Goal: Information Seeking & Learning: Learn about a topic

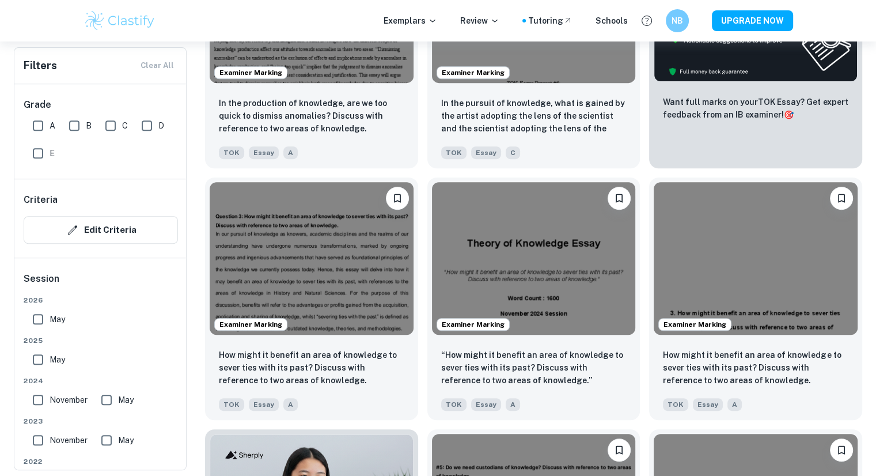
scroll to position [493, 0]
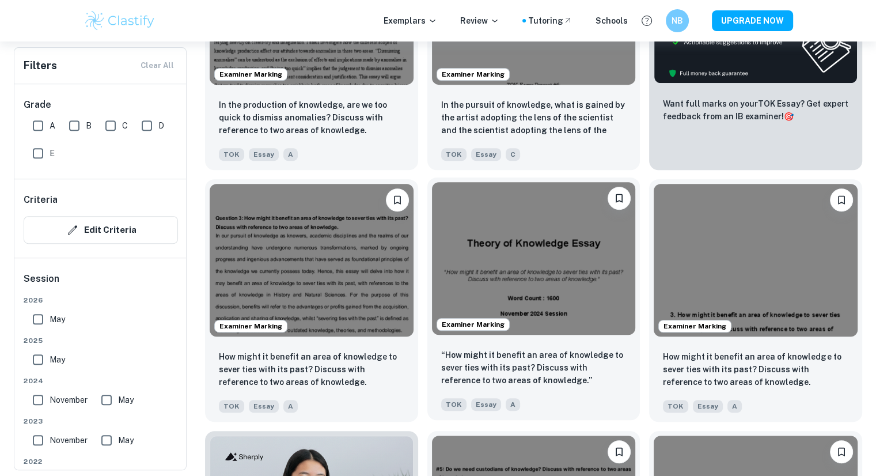
click at [494, 270] on img at bounding box center [534, 258] width 204 height 153
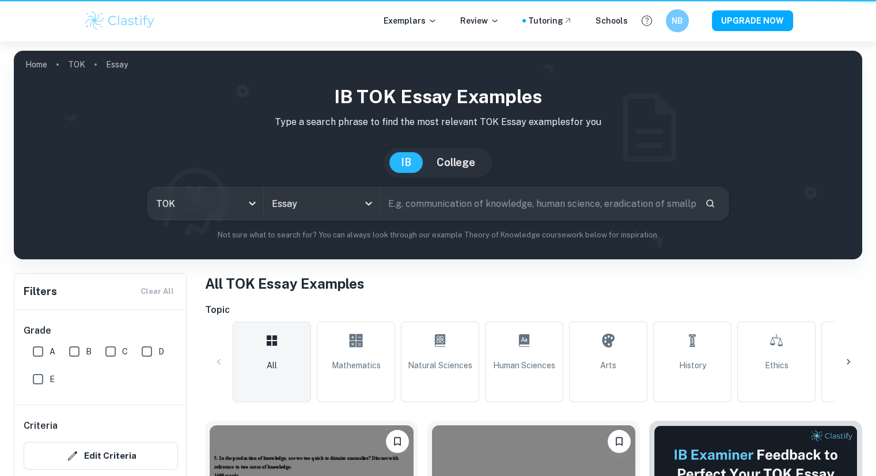
scroll to position [493, 0]
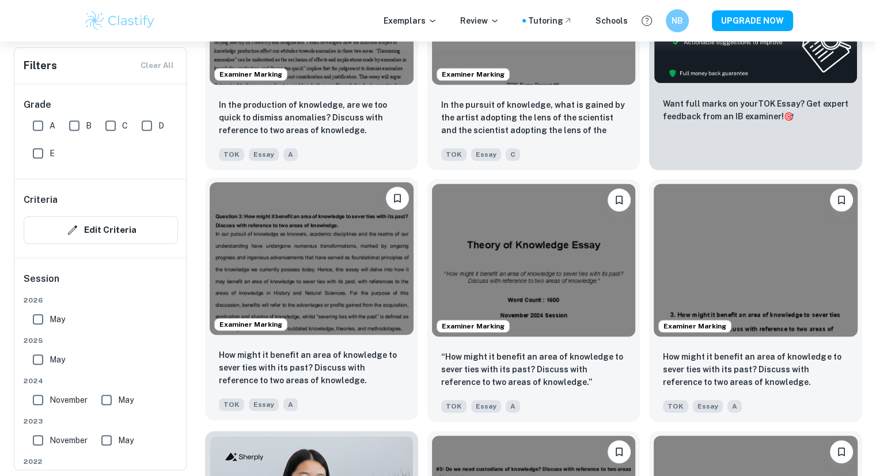
click at [310, 219] on img at bounding box center [312, 258] width 204 height 153
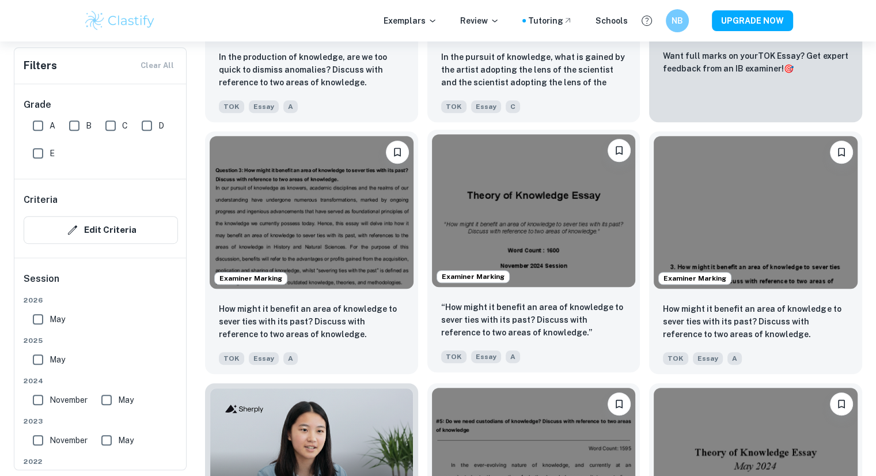
scroll to position [542, 0]
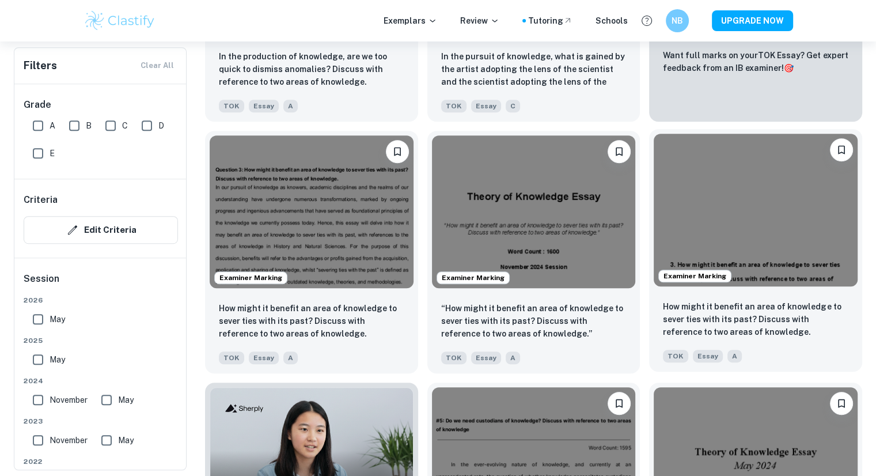
click at [699, 233] on img at bounding box center [756, 210] width 204 height 153
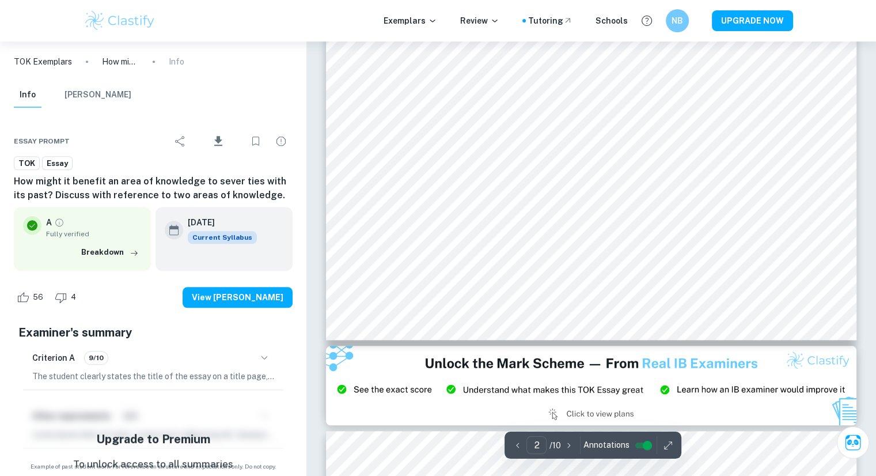
scroll to position [1177, 0]
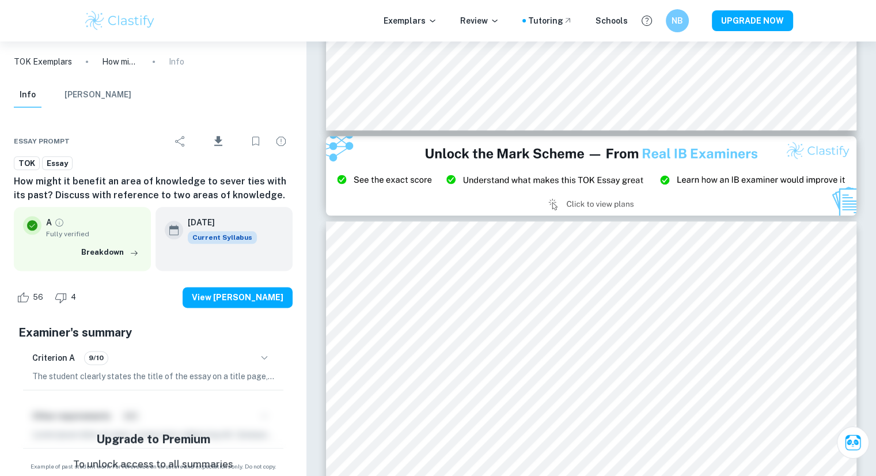
type input "3"
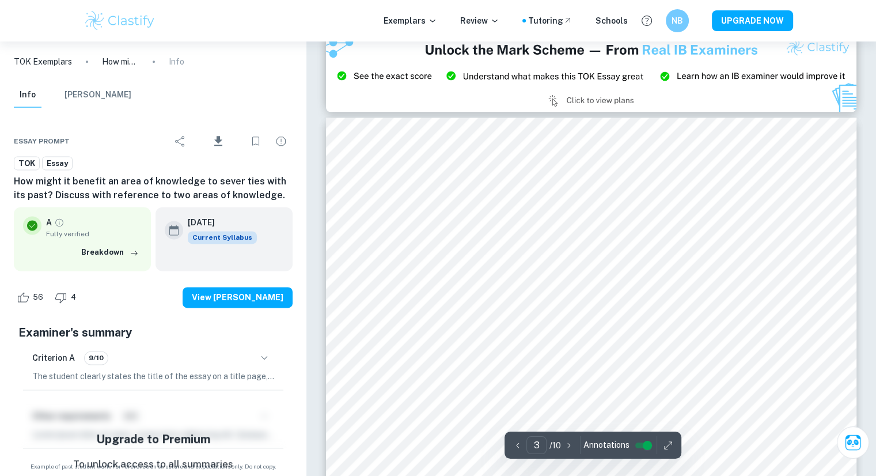
scroll to position [1492, 0]
